Goal: Task Accomplishment & Management: Use online tool/utility

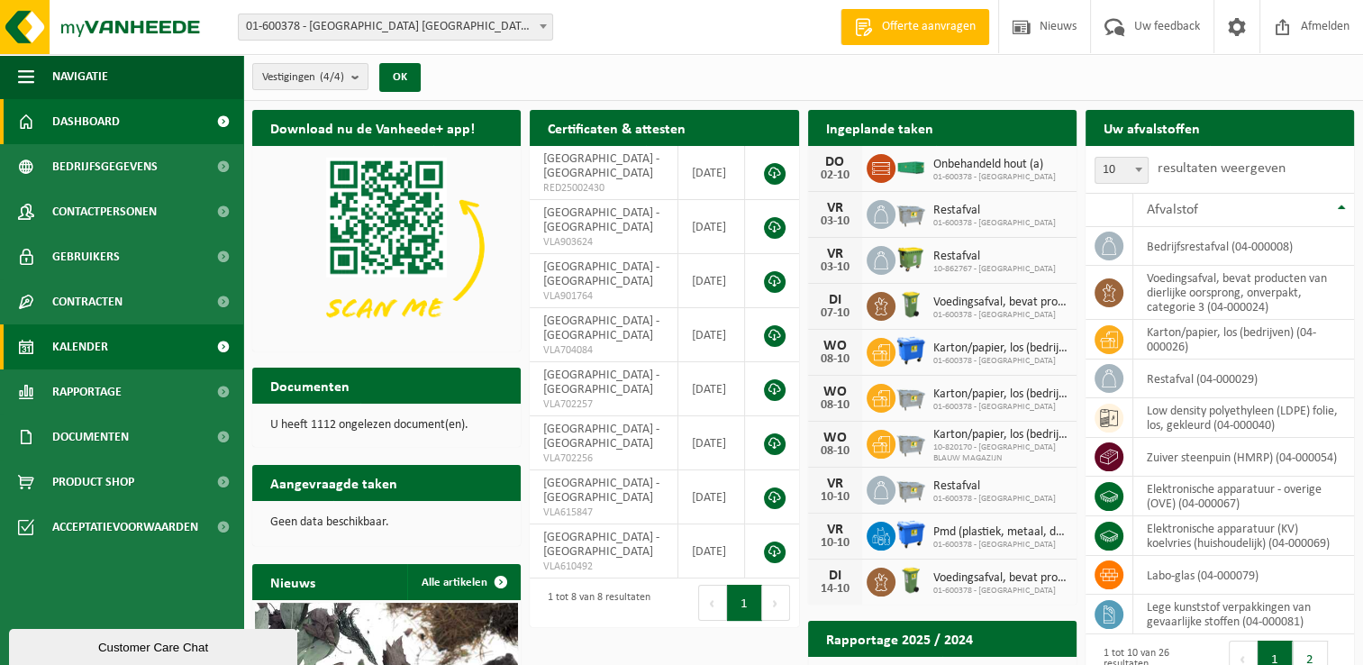
click at [109, 346] on link "Kalender" at bounding box center [121, 346] width 243 height 45
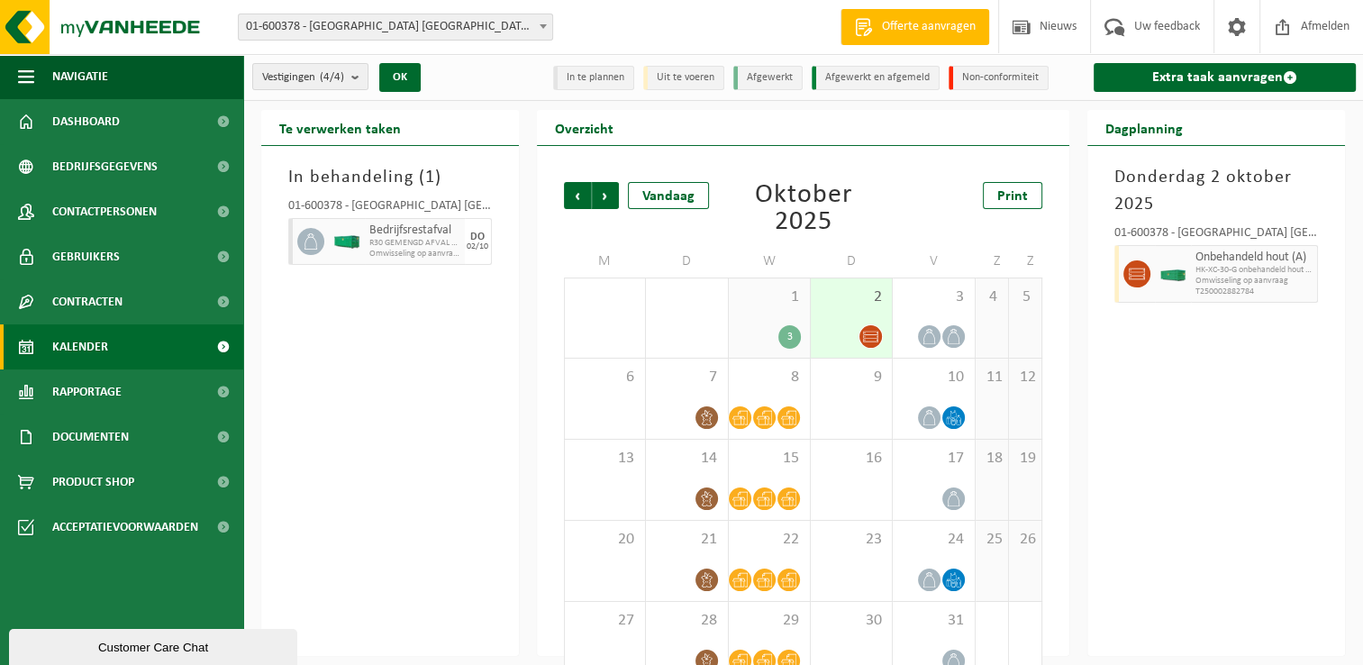
click at [787, 333] on div "3" at bounding box center [790, 336] width 23 height 23
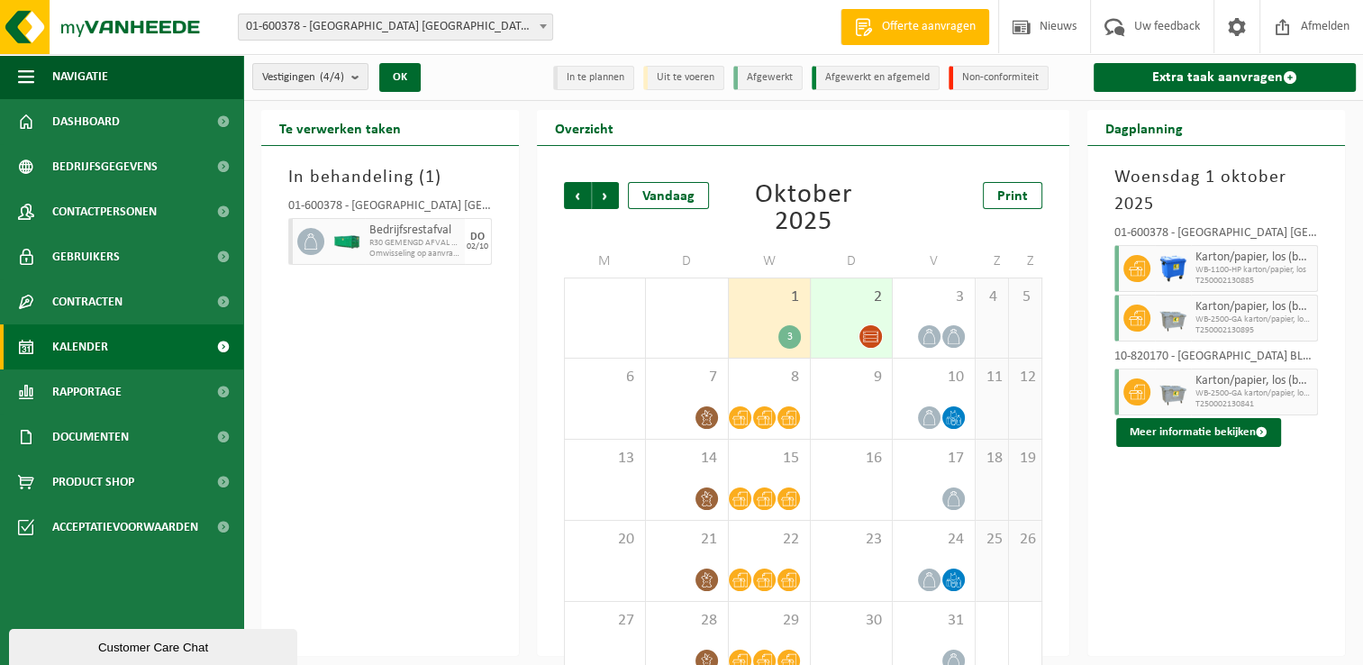
click at [871, 342] on icon at bounding box center [870, 336] width 15 height 15
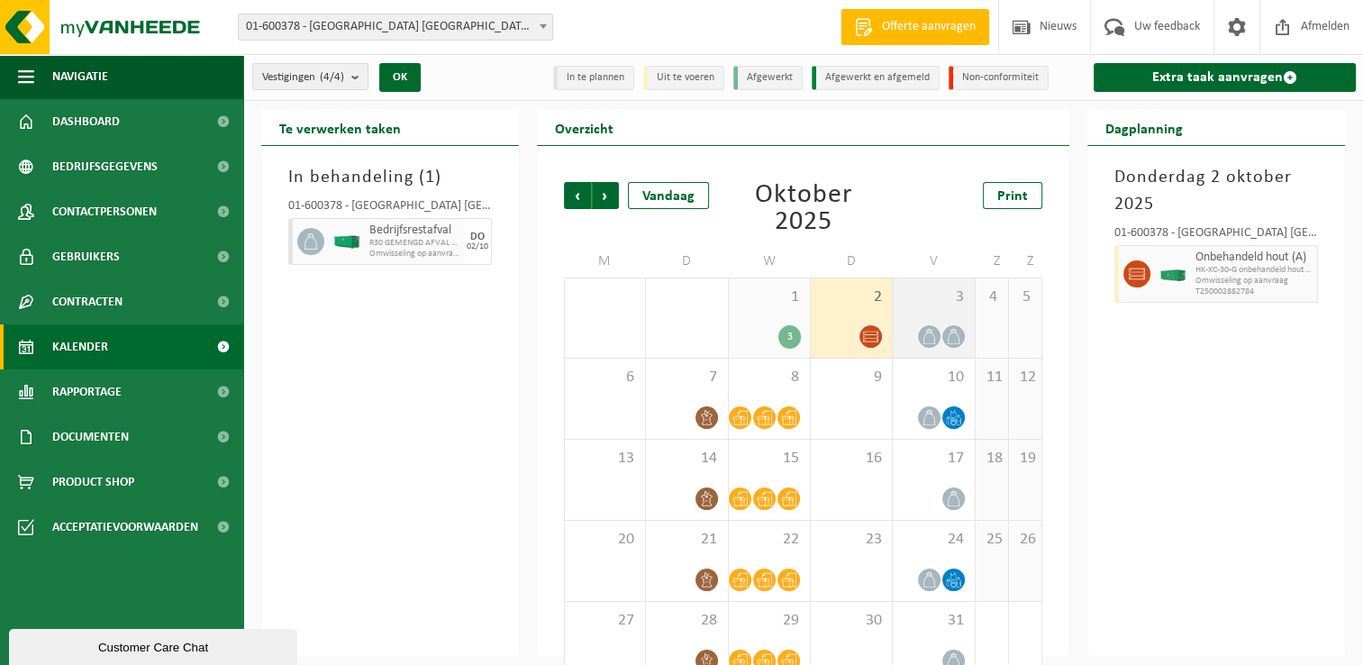
click at [943, 337] on span at bounding box center [954, 336] width 23 height 23
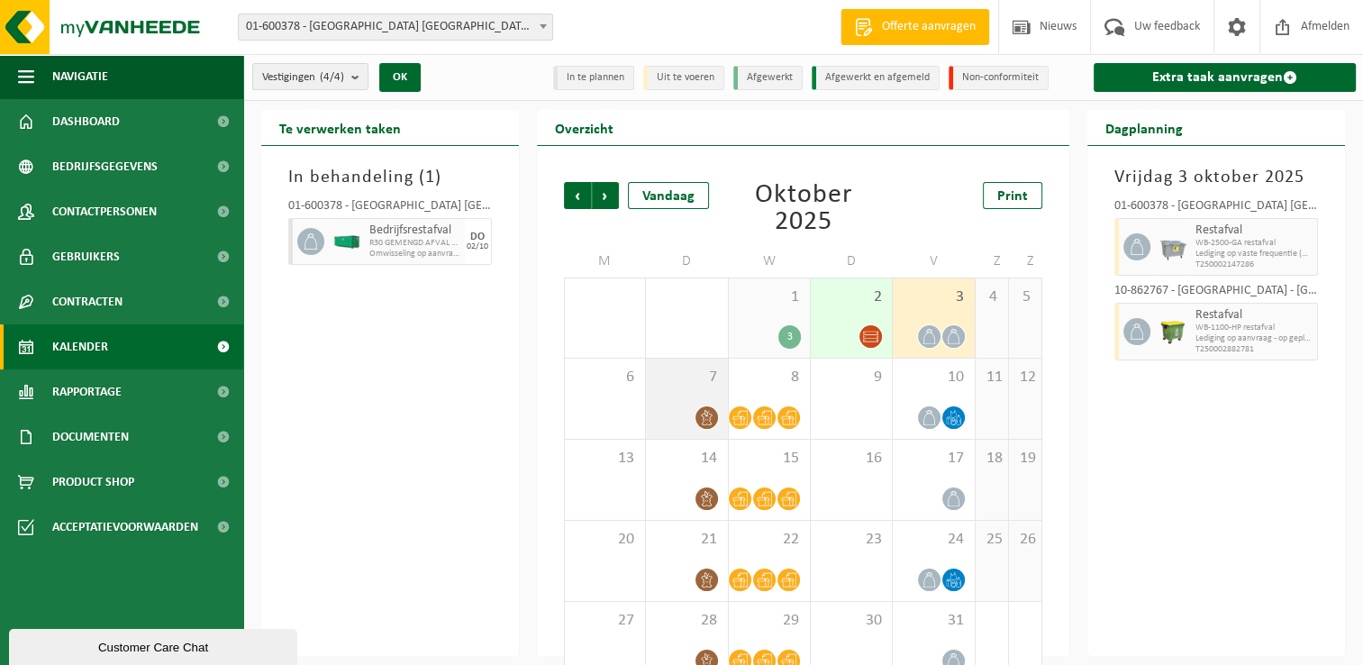
click at [703, 407] on span at bounding box center [707, 417] width 23 height 23
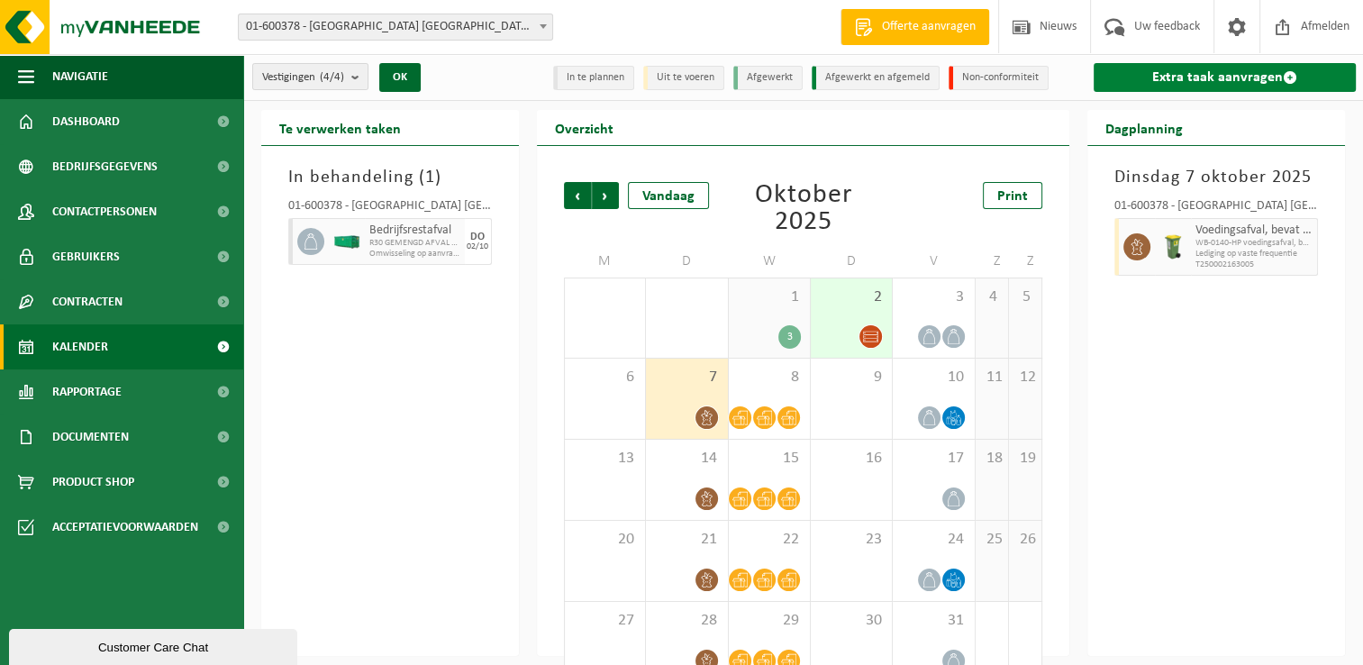
click at [1133, 78] on link "Extra taak aanvragen" at bounding box center [1225, 77] width 262 height 29
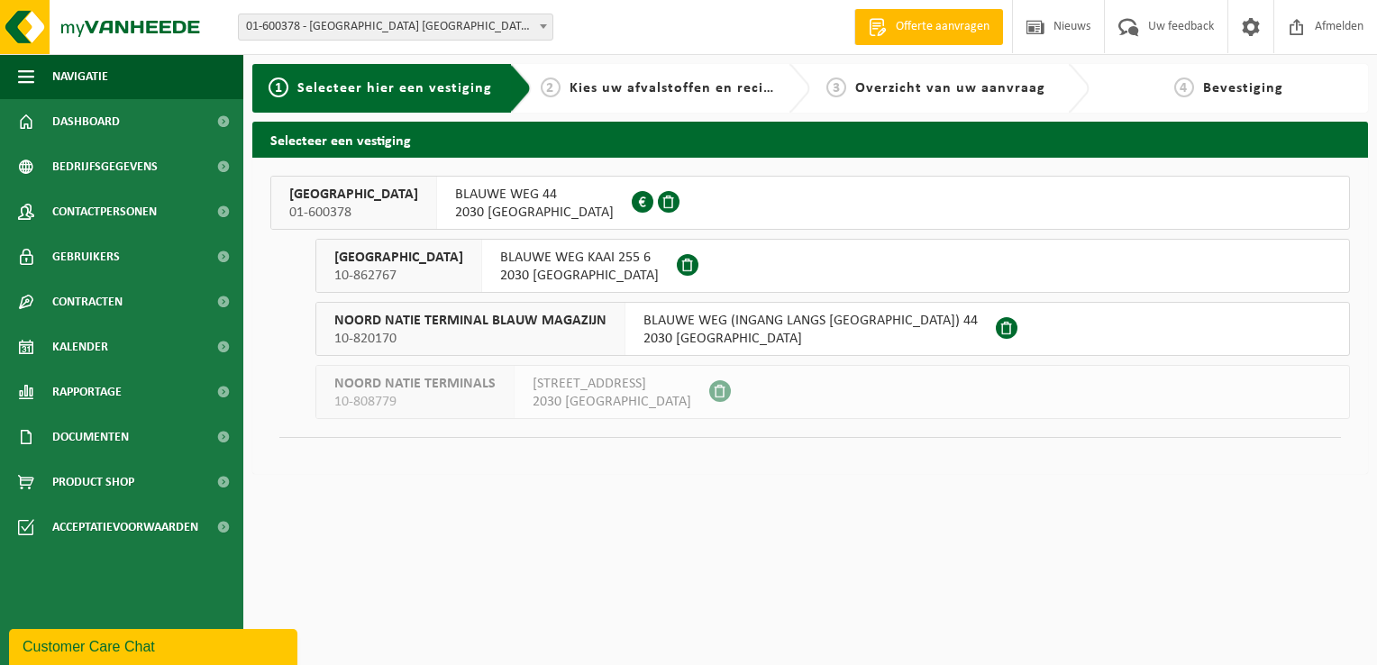
click at [312, 204] on span "01-600378" at bounding box center [353, 213] width 129 height 18
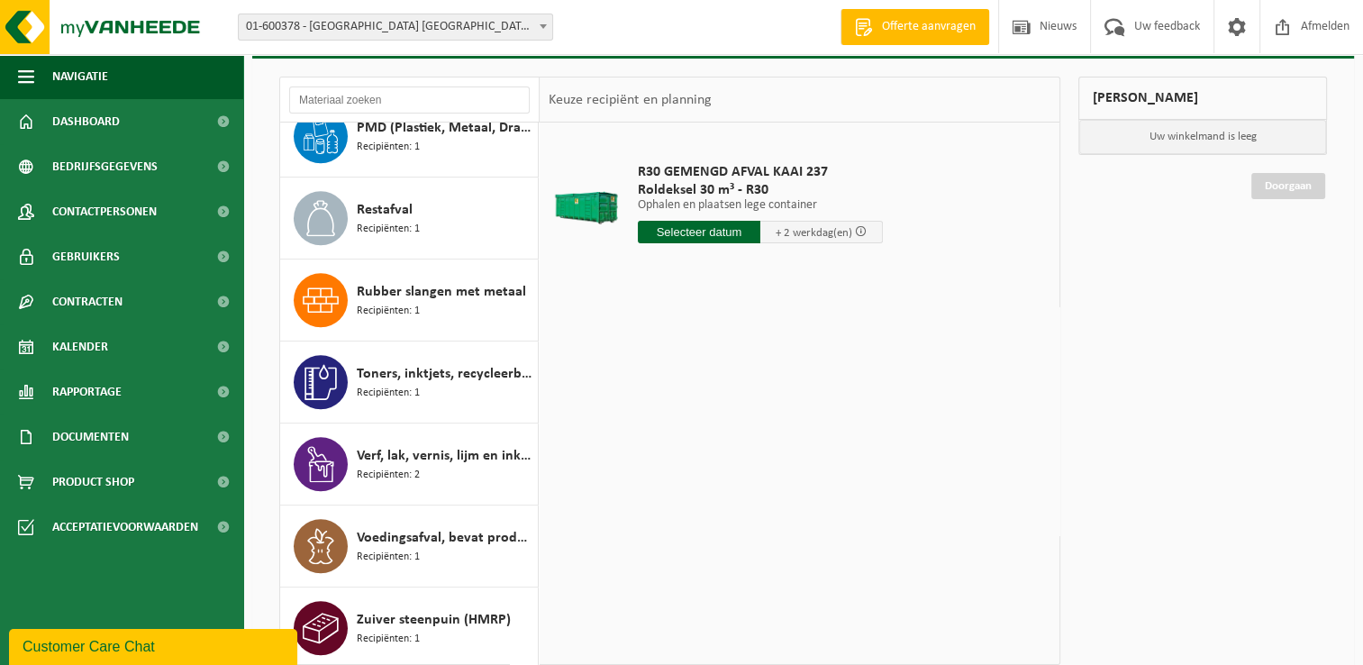
scroll to position [214, 0]
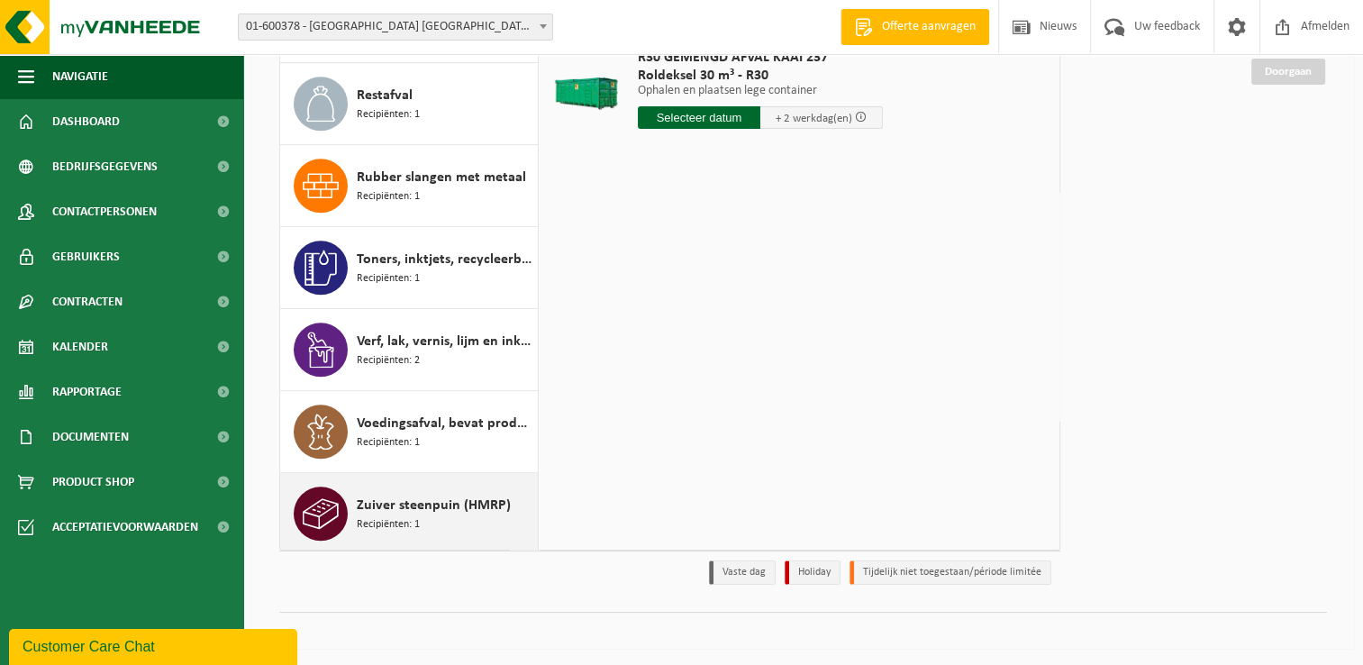
click at [357, 516] on span "Recipiënten: 1" at bounding box center [388, 524] width 63 height 17
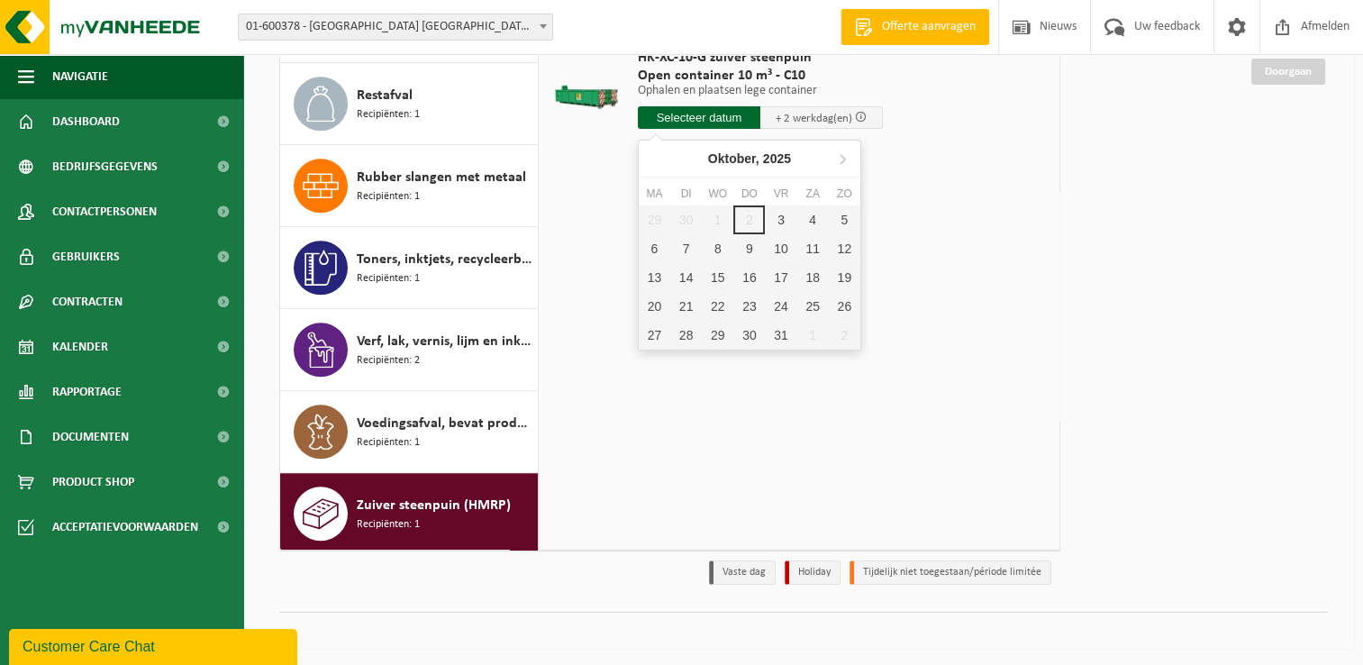
click at [723, 116] on input "text" at bounding box center [699, 117] width 123 height 23
click at [780, 218] on div "3" at bounding box center [781, 219] width 32 height 29
type input "Van 2025-10-03"
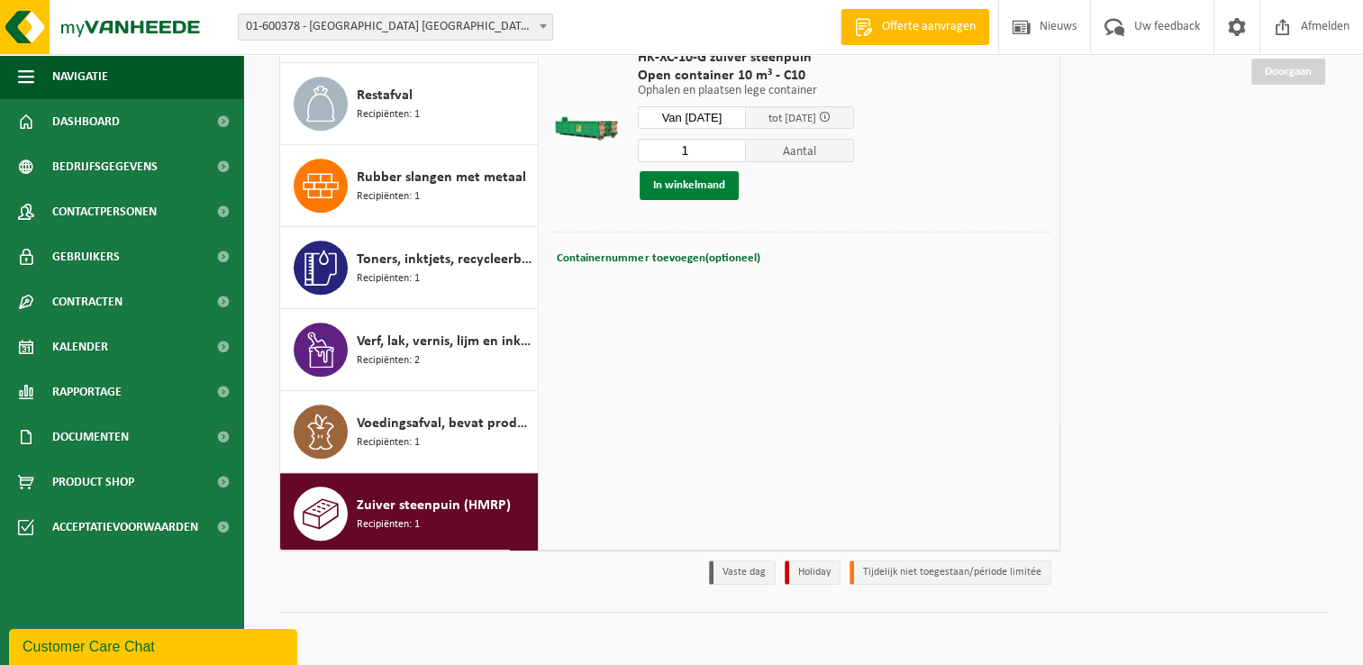
click at [707, 182] on button "In winkelmand" at bounding box center [689, 185] width 99 height 29
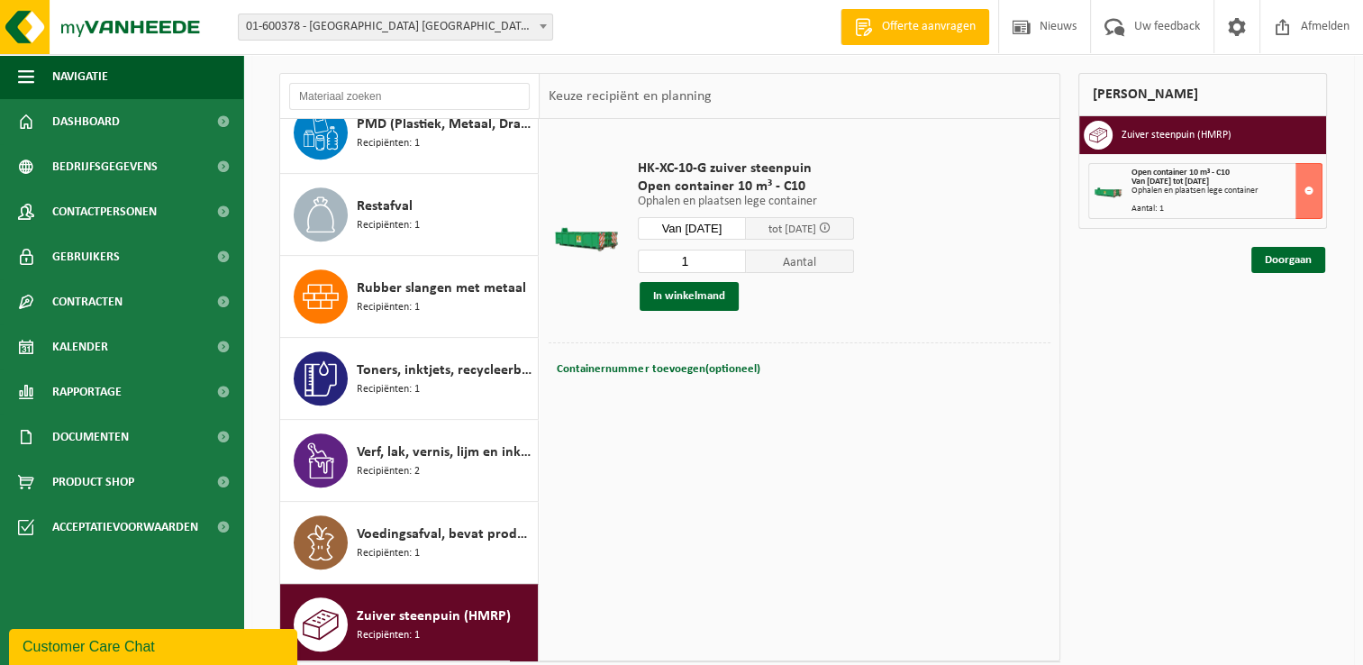
scroll to position [33, 0]
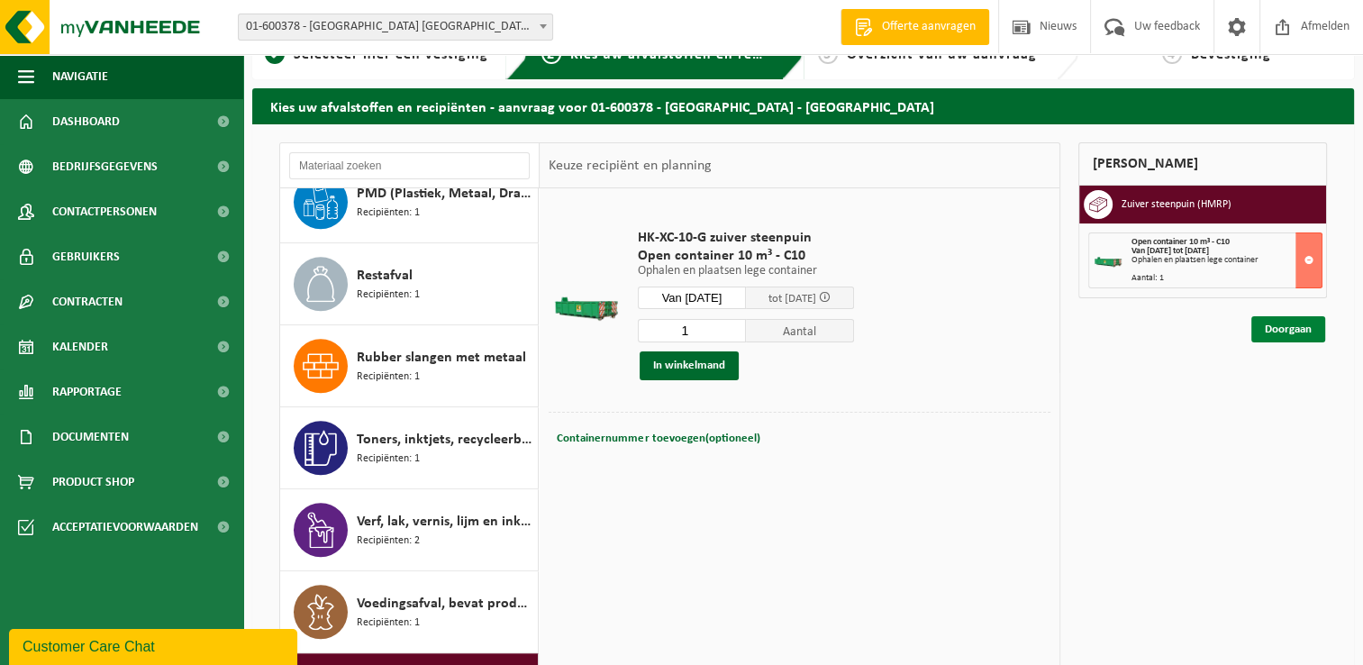
click at [1283, 328] on link "Doorgaan" at bounding box center [1289, 329] width 74 height 26
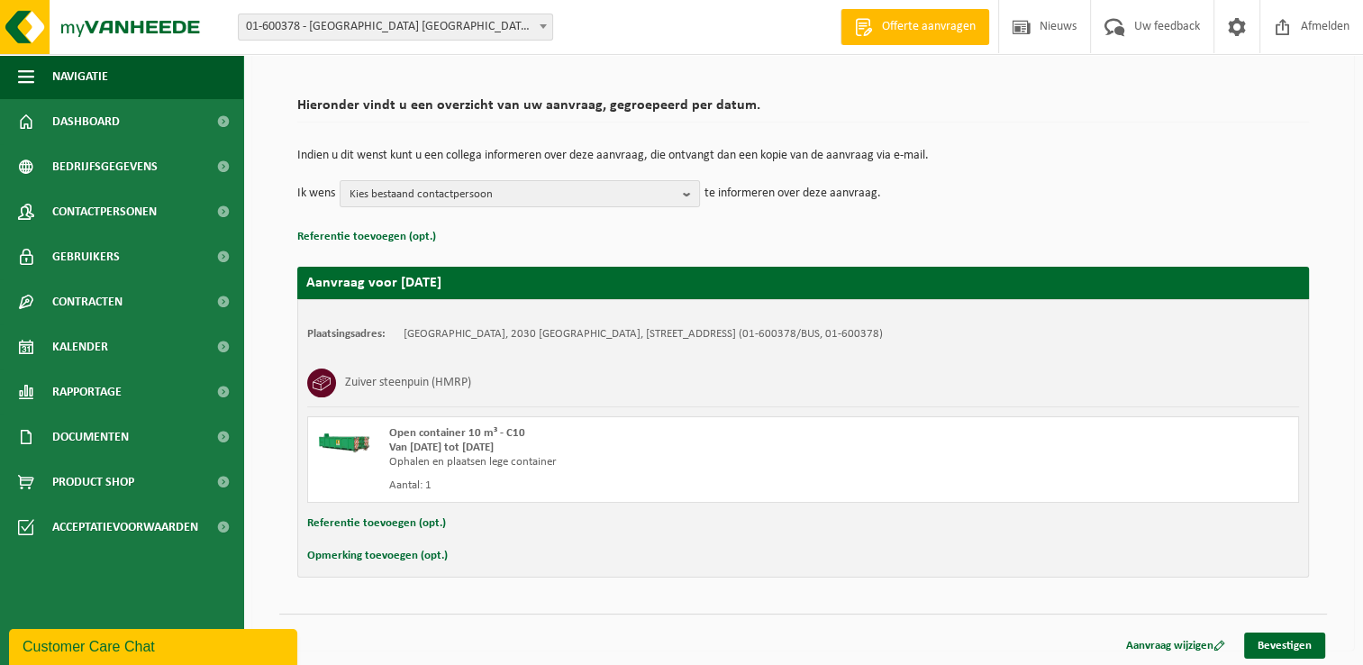
scroll to position [106, 0]
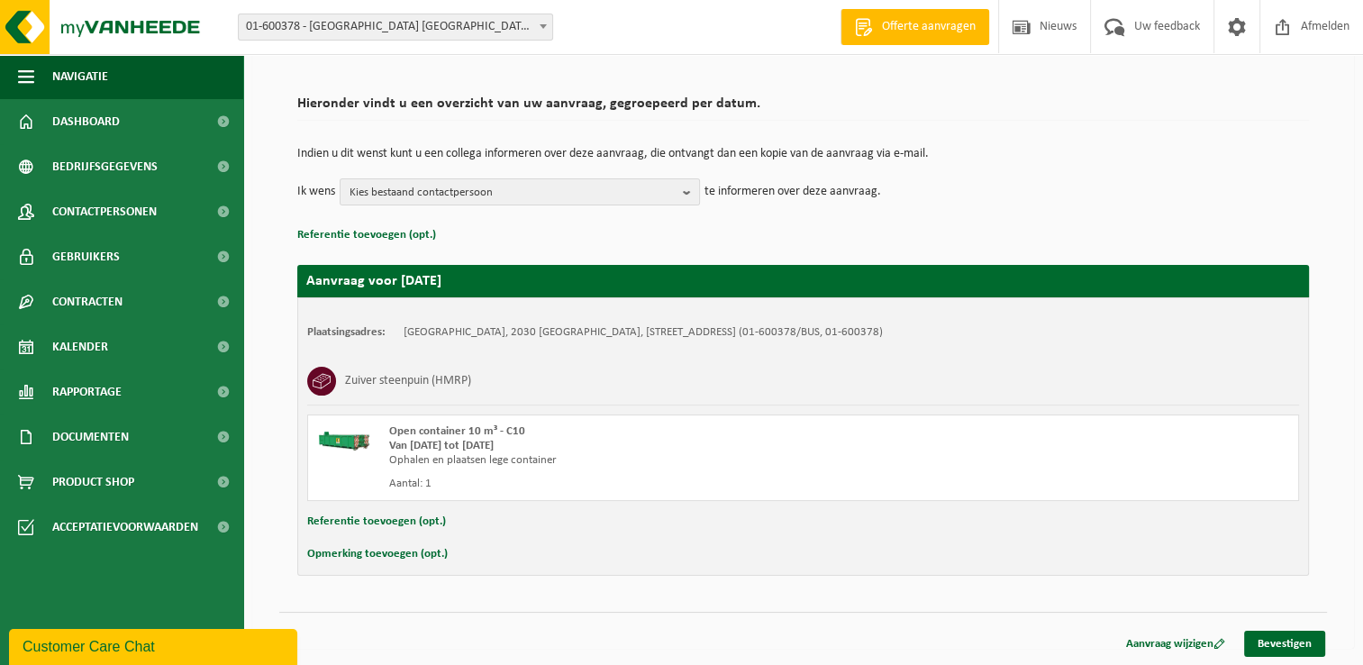
click at [400, 554] on button "Opmerking toevoegen (opt.)" at bounding box center [377, 554] width 141 height 23
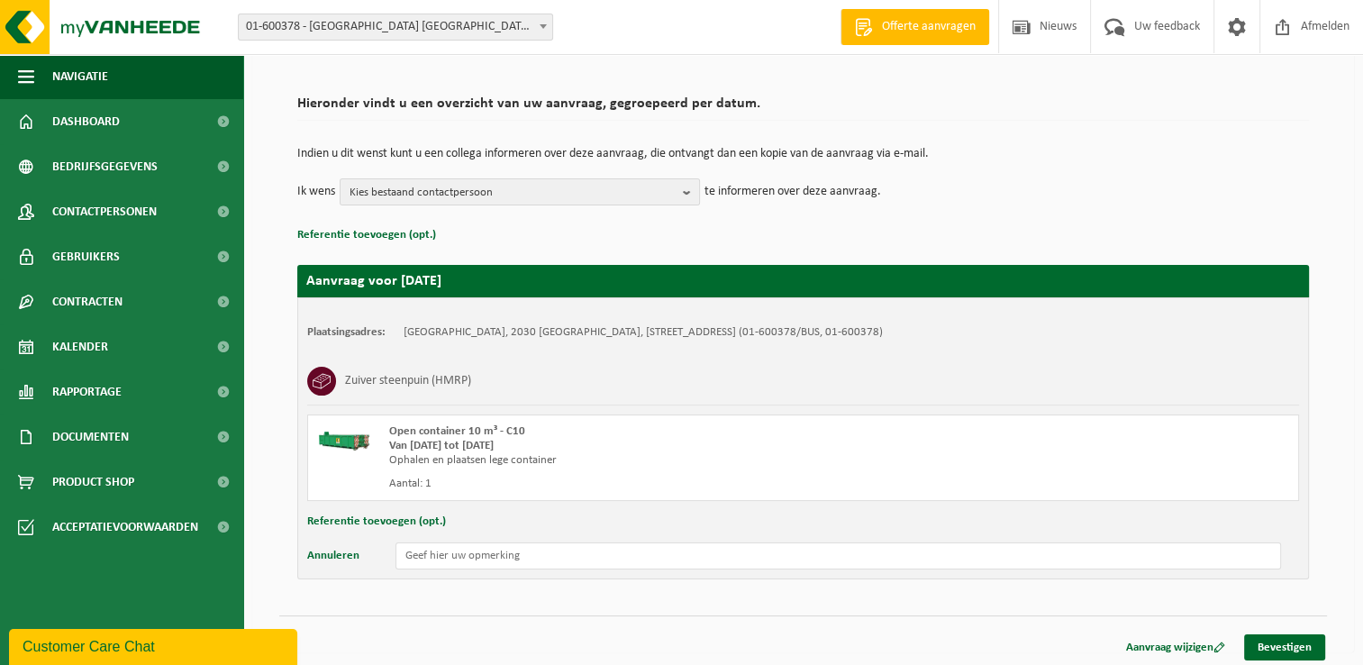
click at [307, 543] on button "Annuleren" at bounding box center [333, 556] width 52 height 27
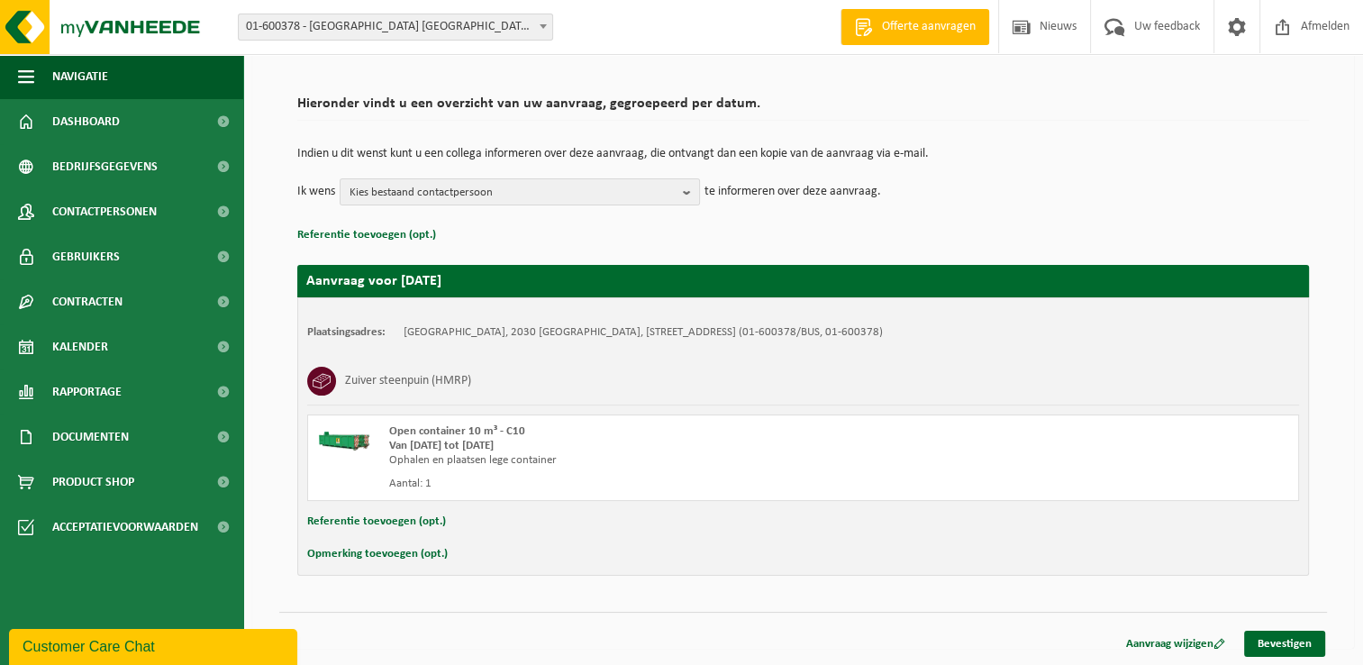
click at [307, 543] on button "Opmerking toevoegen (opt.)" at bounding box center [377, 554] width 141 height 23
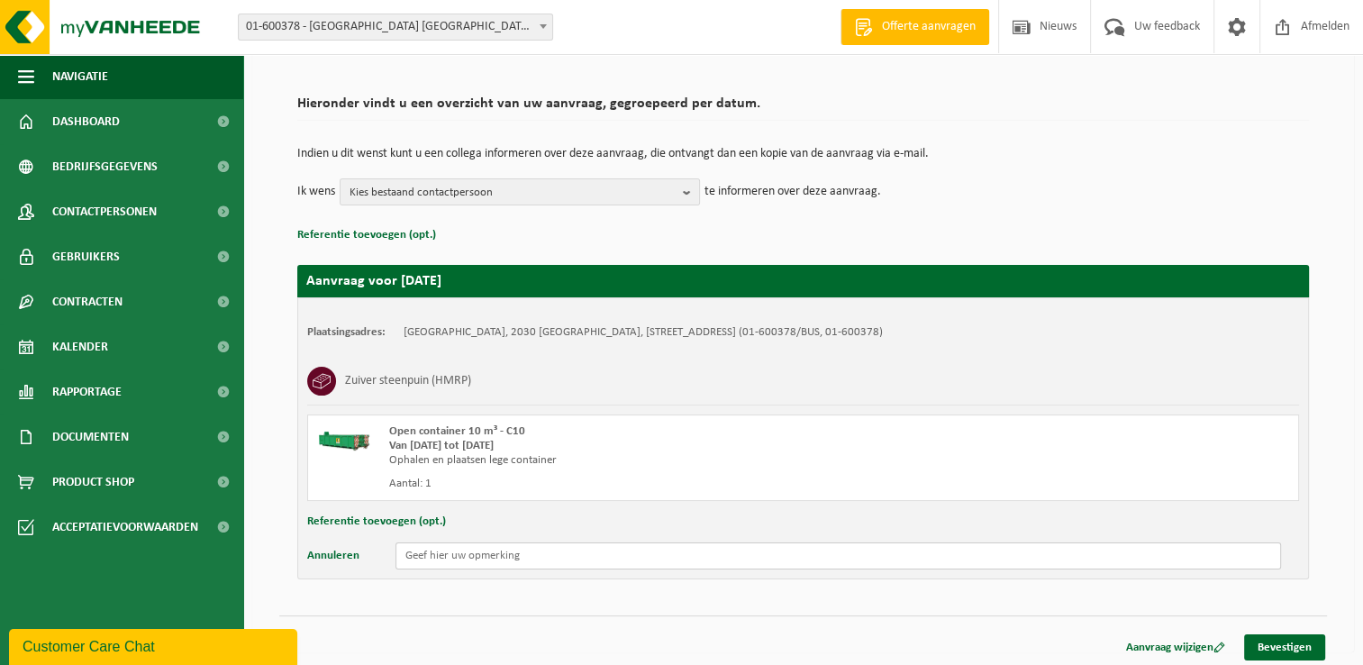
click at [497, 554] on input "text" at bounding box center [839, 556] width 886 height 27
type input "Op 01/10 ophaling al uitgevoerd maar blijkbaar te zwaar om mee te nemen. Deze i…"
click at [1287, 643] on link "Bevestigen" at bounding box center [1285, 647] width 81 height 26
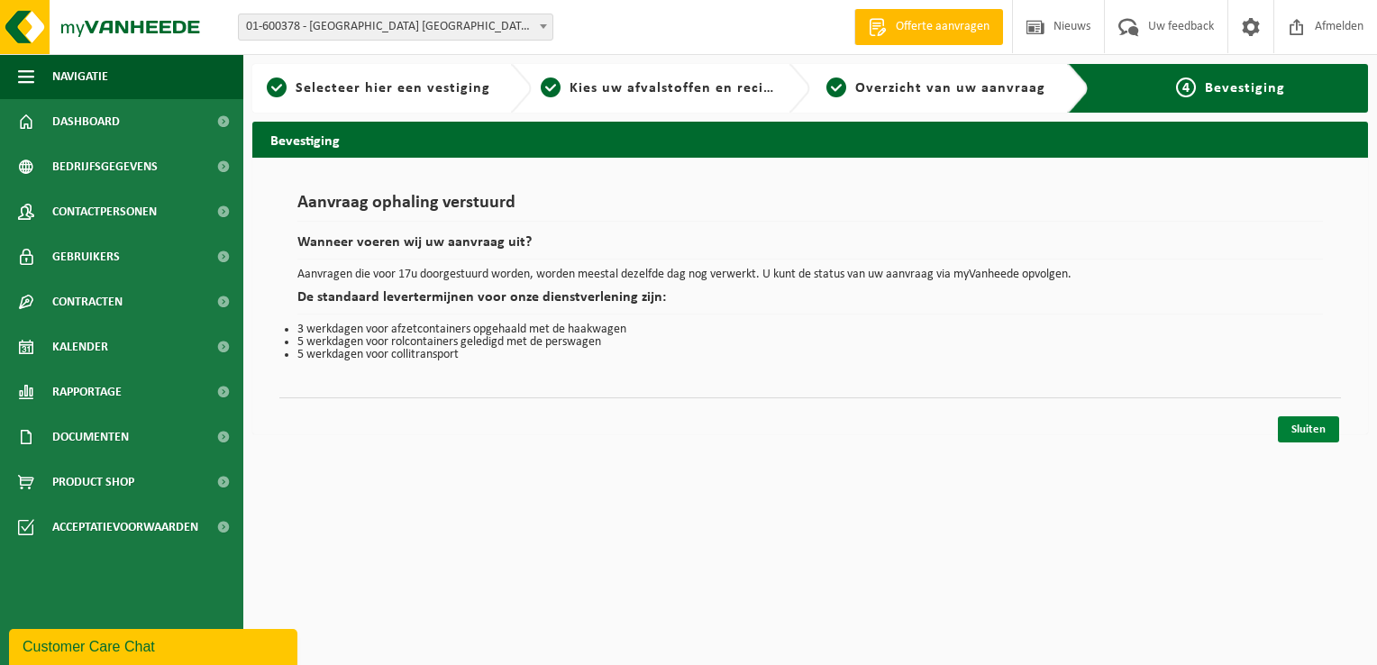
click at [1315, 424] on link "Sluiten" at bounding box center [1308, 429] width 61 height 26
